Goal: Task Accomplishment & Management: Use online tool/utility

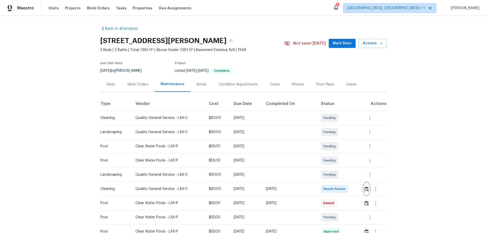
click at [364, 193] on button "button" at bounding box center [367, 189] width 6 height 12
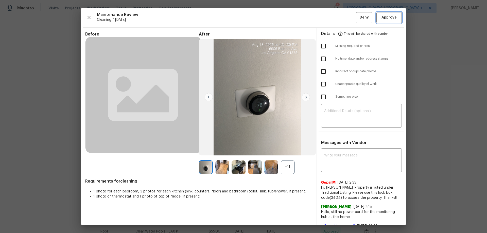
click at [391, 16] on span "Approve" at bounding box center [388, 17] width 15 height 6
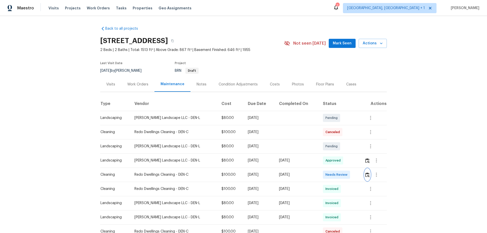
click at [346, 154] on img "button" at bounding box center [367, 174] width 4 height 5
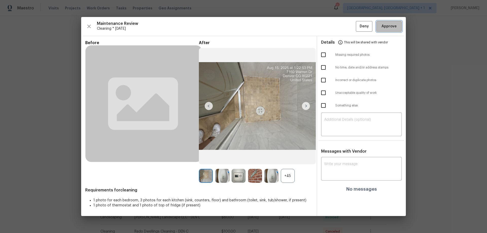
click at [346, 29] on span "Approve" at bounding box center [388, 26] width 15 height 6
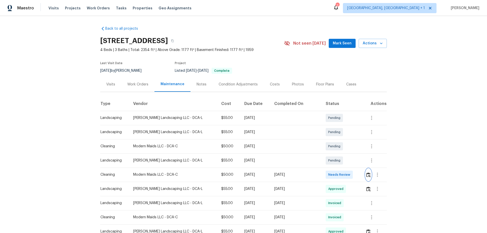
click at [346, 154] on img "button" at bounding box center [368, 174] width 4 height 5
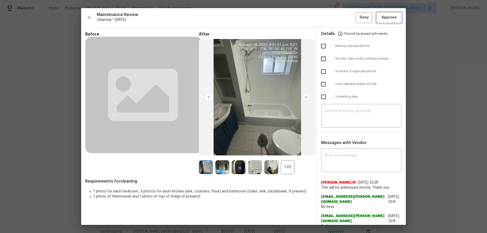
click at [346, 18] on span "Approve" at bounding box center [388, 17] width 15 height 6
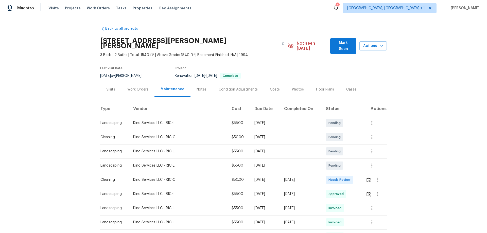
click at [346, 154] on td at bounding box center [374, 180] width 25 height 14
click at [346, 154] on img "button" at bounding box center [368, 180] width 4 height 5
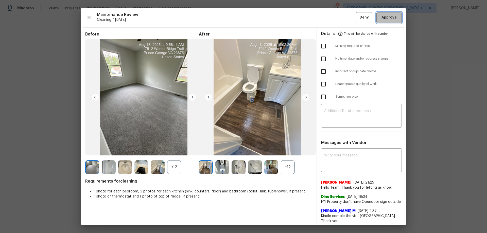
click at [346, 18] on button "Approve" at bounding box center [388, 17] width 25 height 11
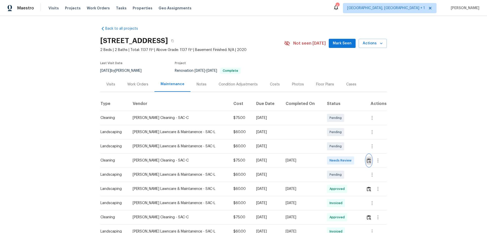
click at [346, 154] on img "button" at bounding box center [369, 160] width 4 height 5
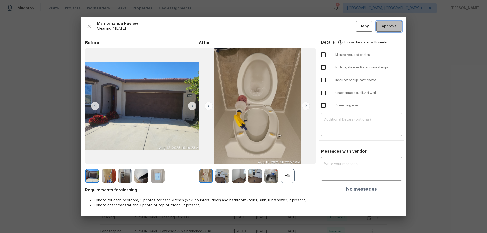
click at [346, 25] on span "Approve" at bounding box center [388, 26] width 15 height 6
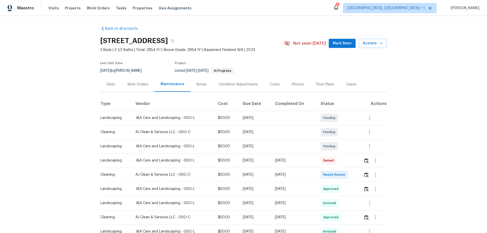
scroll to position [76, 0]
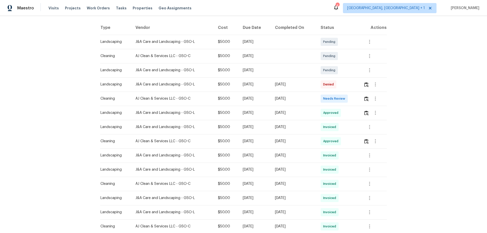
click at [346, 99] on td at bounding box center [372, 99] width 27 height 14
click at [346, 99] on img "button" at bounding box center [366, 98] width 4 height 5
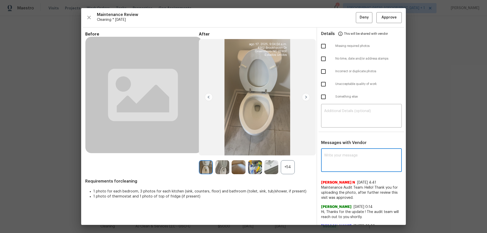
click at [333, 154] on textarea at bounding box center [361, 161] width 75 height 14
paste textarea "Maintenance Audit Team: Hello! After further review, the visit has been approve…"
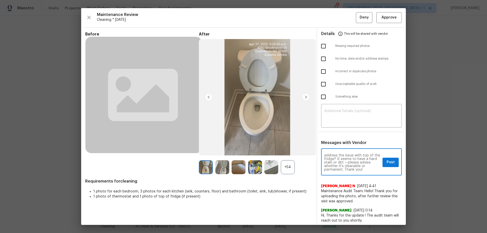
type textarea "Maintenance Audit Team: Hello! After further review, the visit has been approve…"
click at [346, 154] on span "Post" at bounding box center [390, 162] width 8 height 6
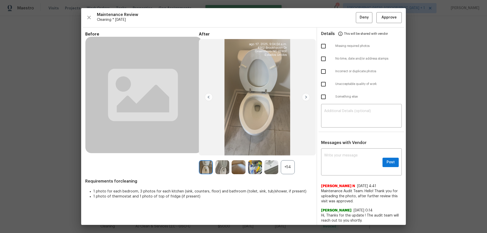
scroll to position [0, 0]
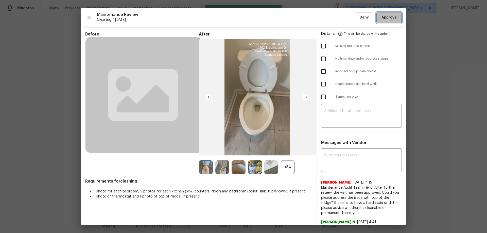
click at [346, 17] on span "Approve" at bounding box center [388, 17] width 15 height 6
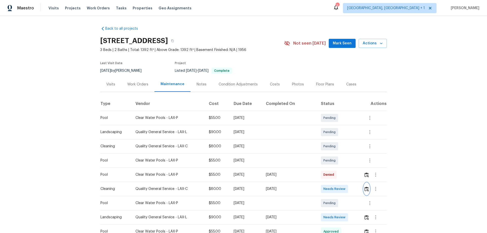
click at [346, 154] on button "button" at bounding box center [367, 189] width 6 height 12
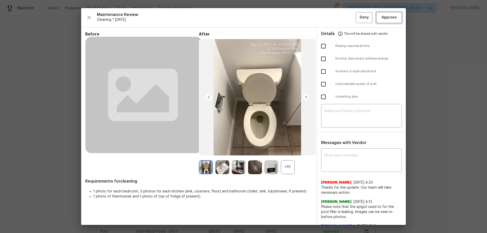
click at [346, 22] on button "Approve" at bounding box center [388, 17] width 25 height 11
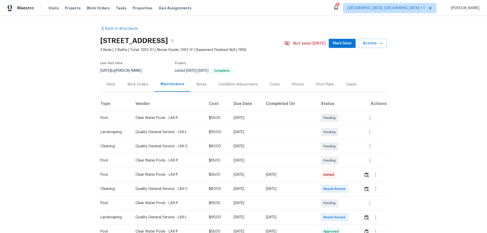
scroll to position [51, 0]
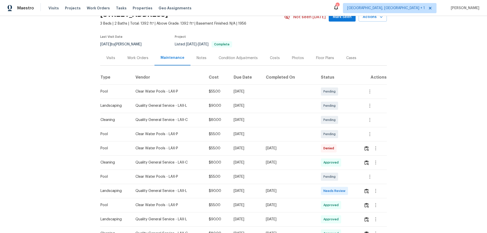
scroll to position [51, 0]
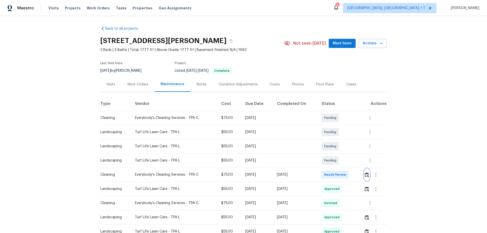
click at [346, 154] on img "button" at bounding box center [367, 174] width 4 height 5
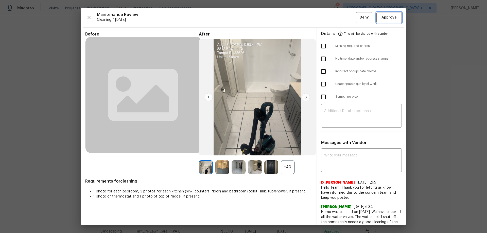
click at [346, 17] on span "Approve" at bounding box center [388, 17] width 15 height 6
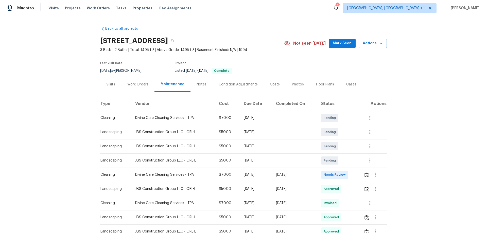
click at [364, 176] on div at bounding box center [375, 175] width 23 height 12
click at [365, 176] on img "button" at bounding box center [366, 174] width 4 height 5
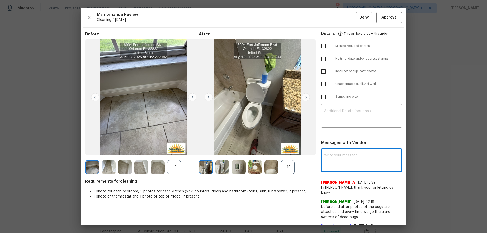
click at [333, 155] on textarea at bounding box center [361, 161] width 75 height 14
paste textarea "Maintenance Audit Team: Hello! After further review, the visit has been approve…"
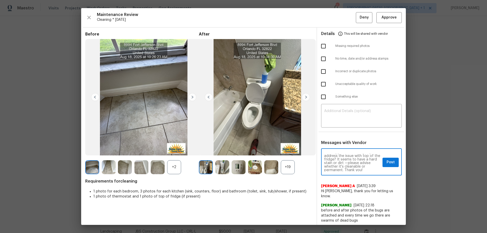
scroll to position [14, 0]
type textarea "Maintenance Audit Team: Hello! After further review, the visit has been approve…"
click at [382, 163] on button "Post" at bounding box center [390, 162] width 16 height 9
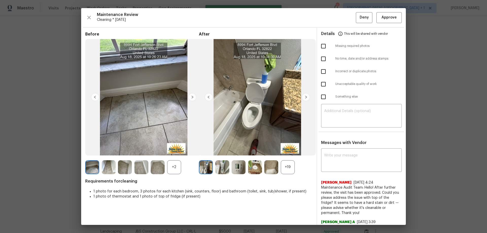
scroll to position [0, 0]
click at [380, 13] on button "Approve" at bounding box center [388, 17] width 25 height 11
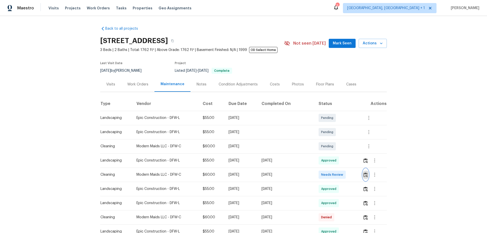
click at [346, 154] on img "button" at bounding box center [365, 174] width 4 height 5
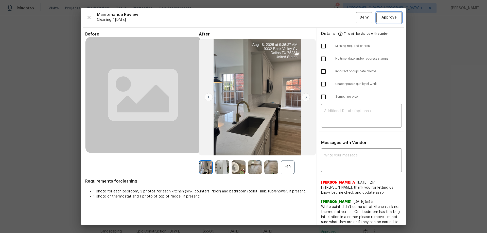
click at [346, 21] on span "Approve" at bounding box center [388, 17] width 15 height 6
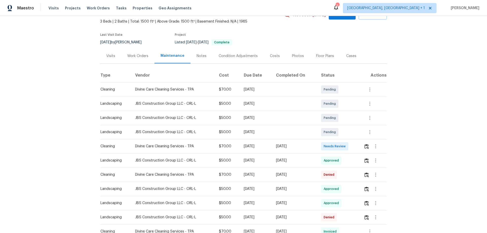
scroll to position [51, 0]
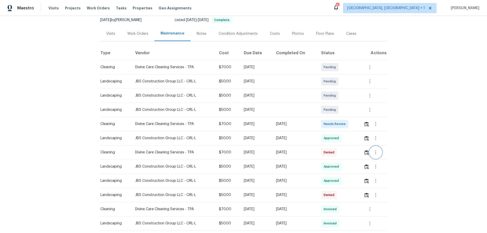
click at [346, 154] on icon "button" at bounding box center [376, 152] width 6 height 6
click at [346, 154] on li "View details" at bounding box center [387, 161] width 36 height 8
click at [326, 100] on div at bounding box center [243, 116] width 487 height 233
click at [346, 124] on img "button" at bounding box center [366, 124] width 4 height 5
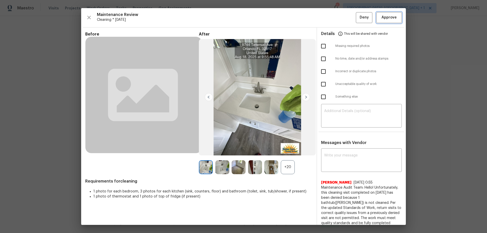
click at [346, 15] on span "Approve" at bounding box center [388, 17] width 15 height 6
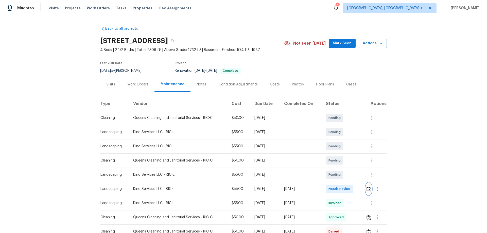
click at [346, 154] on button "button" at bounding box center [369, 189] width 6 height 12
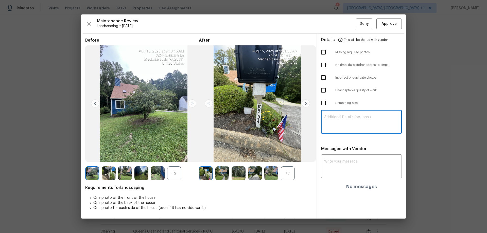
click at [336, 124] on textarea at bounding box center [361, 122] width 75 height 14
paste textarea "Maintenance Audit Team: Hello! Unfortunately, this landscaping visit completed …"
type textarea "Maintenance Audit Team: Hello! Unfortunately, this landscaping visit completed …"
click at [338, 154] on div "x ​" at bounding box center [361, 167] width 81 height 22
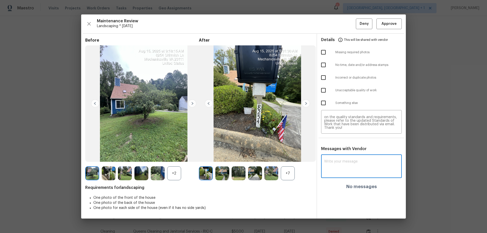
paste textarea "Maintenance Audit Team: Hello! Unfortunately, this landscaping visit completed …"
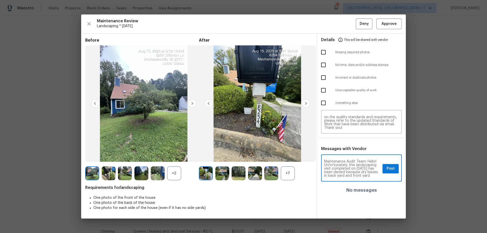
scroll to position [67, 0]
type textarea "Maintenance Audit Team: Hello! Unfortunately, this landscaping visit completed …"
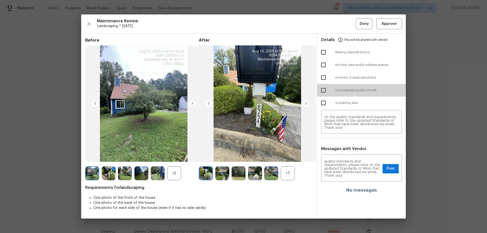
click at [324, 91] on input "checkbox" at bounding box center [323, 90] width 11 height 11
checkbox input "true"
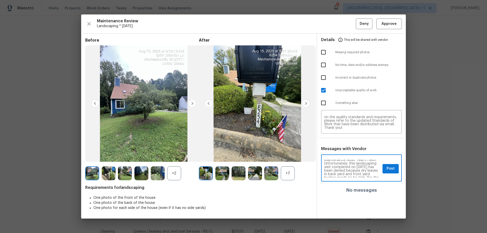
scroll to position [0, 0]
click at [346, 154] on span "Post" at bounding box center [390, 169] width 8 height 6
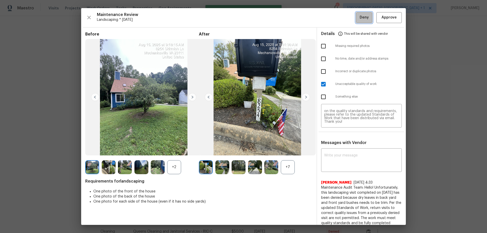
click at [346, 19] on span "Deny" at bounding box center [364, 17] width 9 height 6
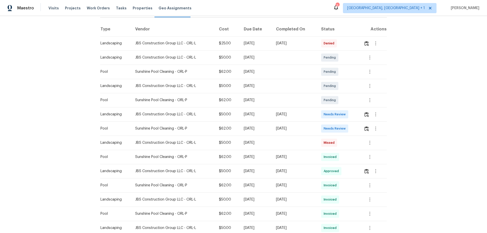
scroll to position [76, 0]
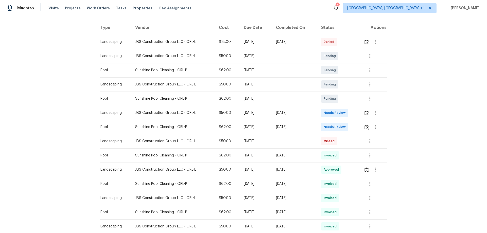
click at [346, 113] on div at bounding box center [375, 113] width 23 height 12
click at [346, 114] on img "button" at bounding box center [366, 113] width 4 height 5
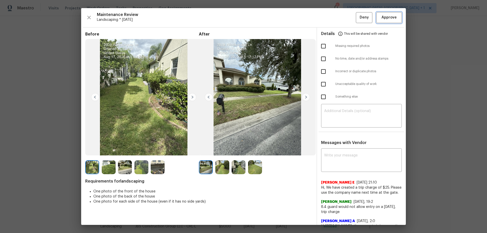
click at [346, 14] on button "Approve" at bounding box center [388, 17] width 25 height 11
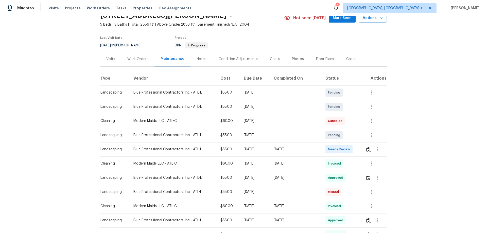
scroll to position [76, 0]
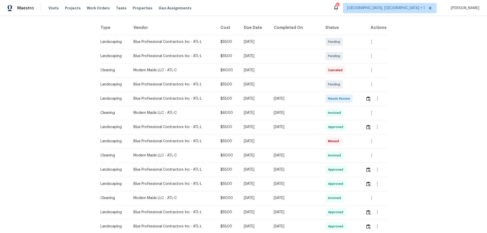
click at [346, 98] on td at bounding box center [373, 99] width 25 height 14
click at [346, 98] on img "button" at bounding box center [368, 98] width 4 height 5
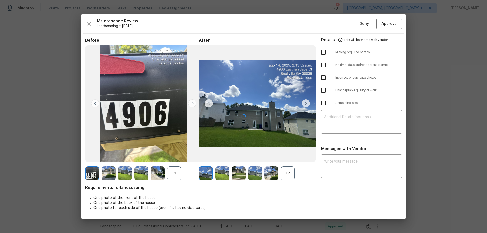
click at [337, 125] on div "​" at bounding box center [361, 122] width 81 height 22
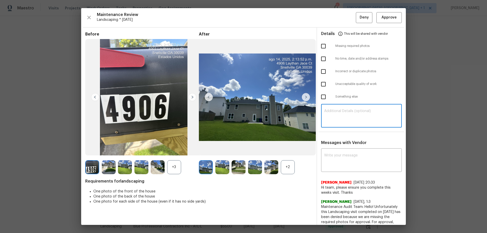
paste textarea "Maintenance Audit Team: Hello! Unfortunately, this landscaping visit completed …"
type textarea "Maintenance Audit Team: Hello! Unfortunately, this landscaping visit completed …"
click at [336, 154] on textarea at bounding box center [361, 161] width 75 height 14
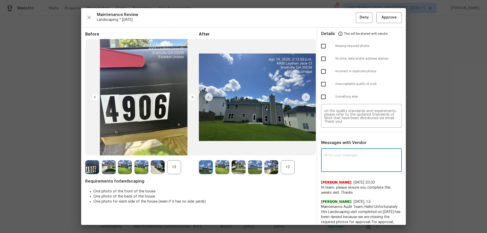
paste textarea "Maintenance Audit Team: Hello! Unfortunately, this landscaping visit completed …"
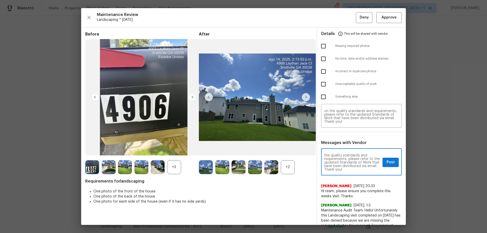
type textarea "Maintenance Audit Team: Hello! Unfortunately, this landscaping visit completed …"
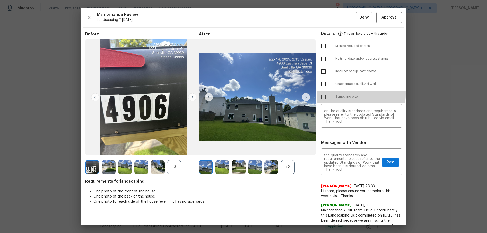
click at [321, 94] on input "checkbox" at bounding box center [323, 97] width 11 height 11
checkbox input "true"
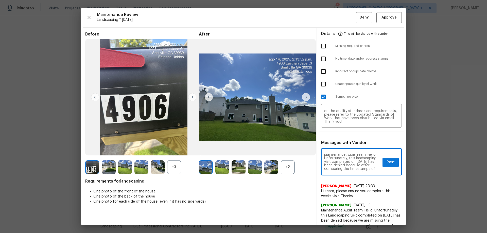
scroll to position [0, 0]
click at [346, 154] on span "Post" at bounding box center [390, 162] width 8 height 6
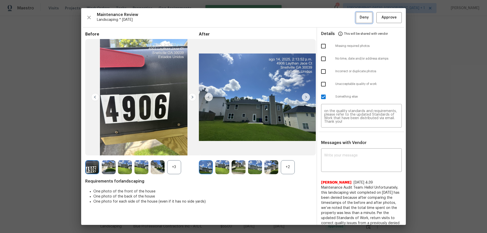
click at [346, 17] on span "Deny" at bounding box center [364, 17] width 9 height 6
